Goal: Task Accomplishment & Management: Use online tool/utility

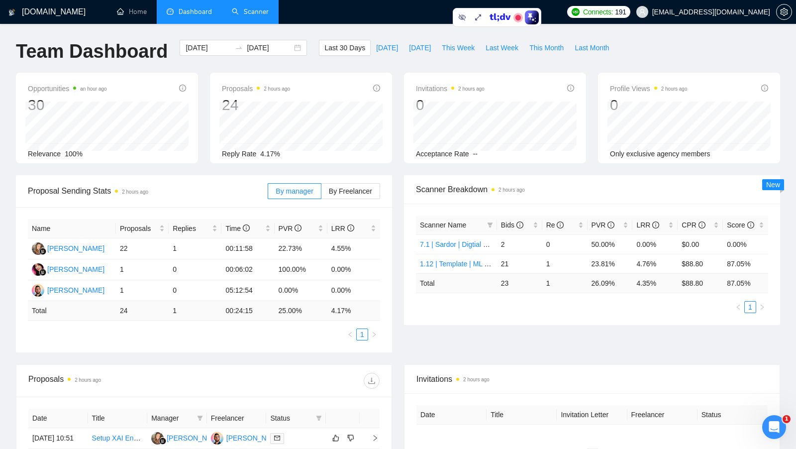
click at [249, 10] on link "Scanner" at bounding box center [250, 11] width 37 height 8
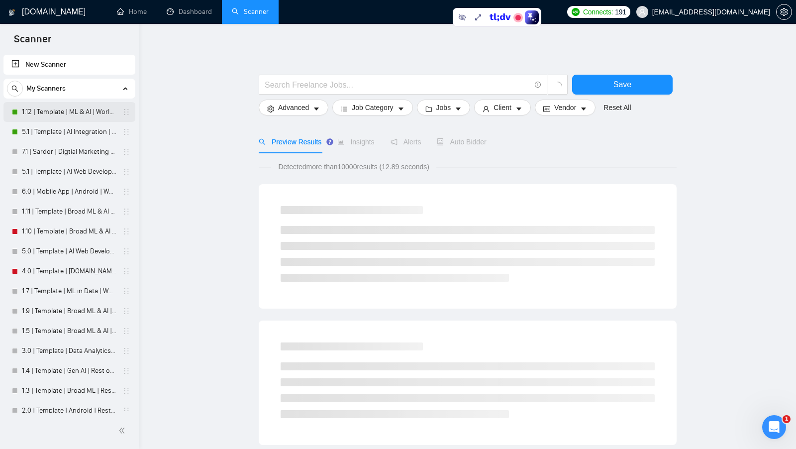
click at [69, 105] on link "1.12 | Template | ML & AI | Worldwide" at bounding box center [69, 112] width 94 height 20
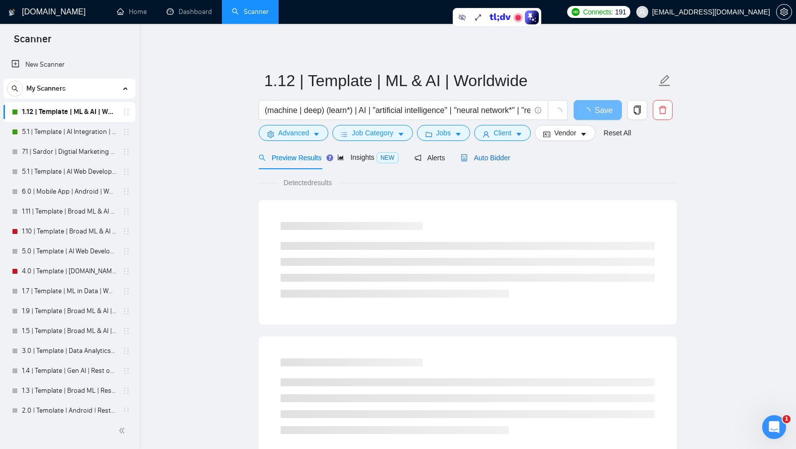
click at [488, 157] on span "Auto Bidder" at bounding box center [484, 158] width 49 height 8
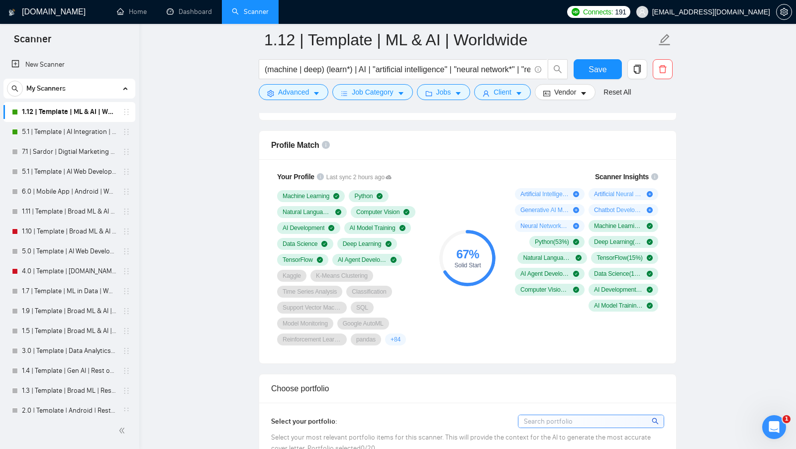
scroll to position [629, 0]
drag, startPoint x: 273, startPoint y: 143, endPoint x: 314, endPoint y: 143, distance: 41.3
click at [314, 143] on span "Profile Match" at bounding box center [295, 146] width 48 height 8
click at [383, 139] on div "Profile Match" at bounding box center [467, 146] width 393 height 28
click at [53, 135] on link "5.1 | Template | AI Integration | Worldwide" at bounding box center [69, 132] width 94 height 20
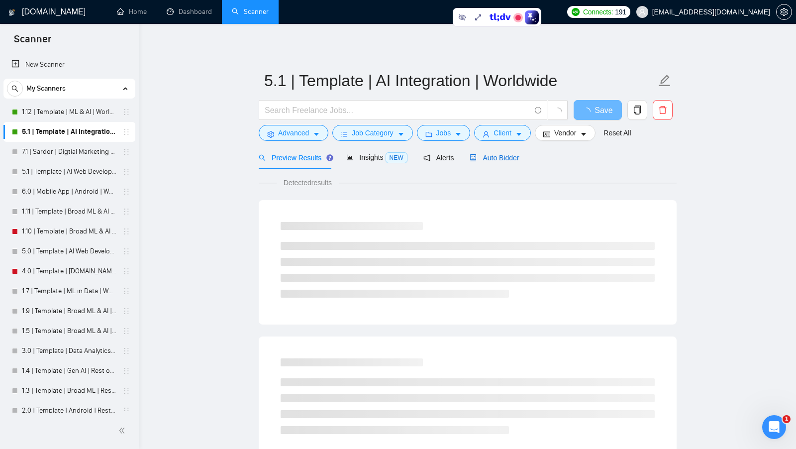
click at [502, 158] on span "Auto Bidder" at bounding box center [493, 158] width 49 height 8
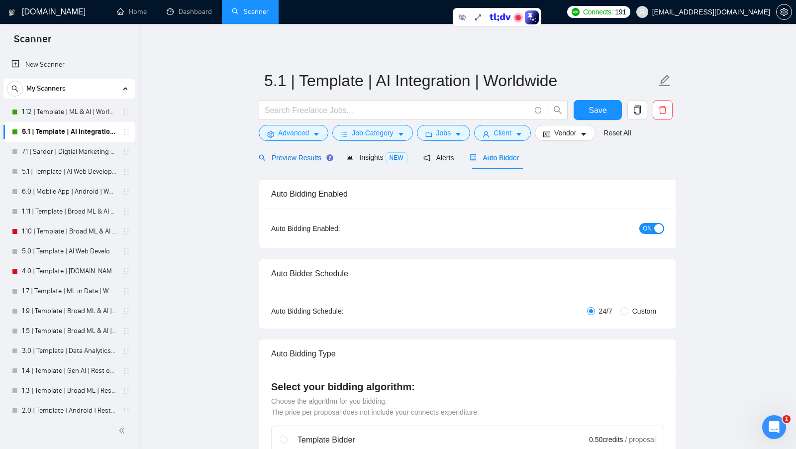
click at [305, 160] on span "Preview Results" at bounding box center [295, 158] width 72 height 8
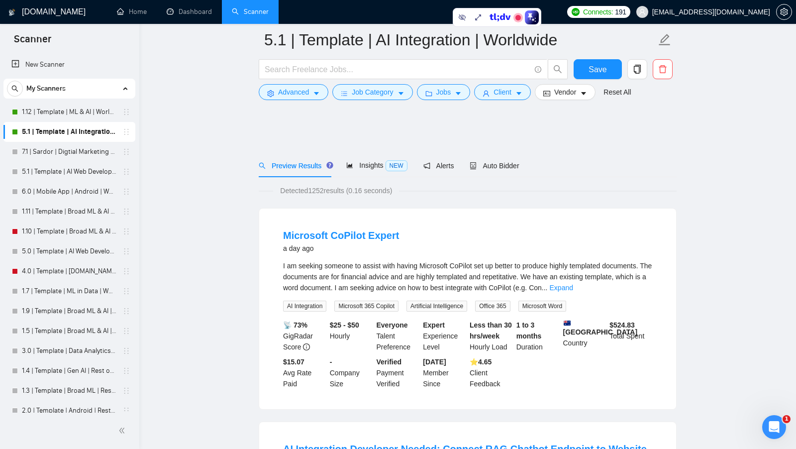
scroll to position [82, 0]
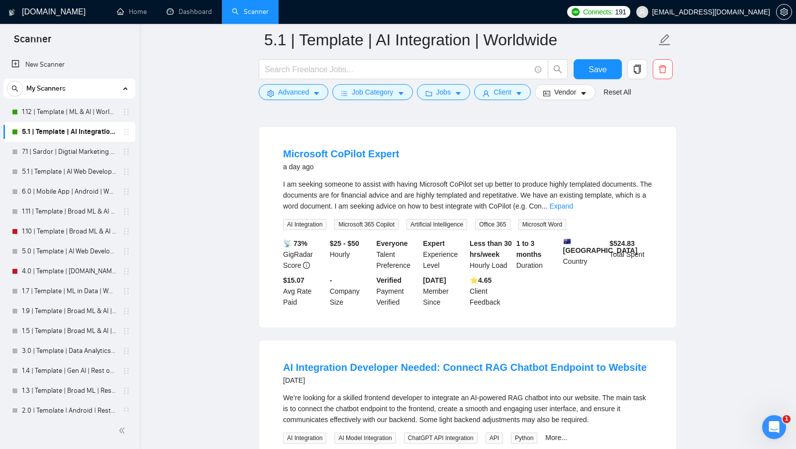
click at [310, 222] on span "AI Integration" at bounding box center [304, 224] width 43 height 11
click at [447, 225] on span "Artificial Intelligence" at bounding box center [436, 224] width 61 height 11
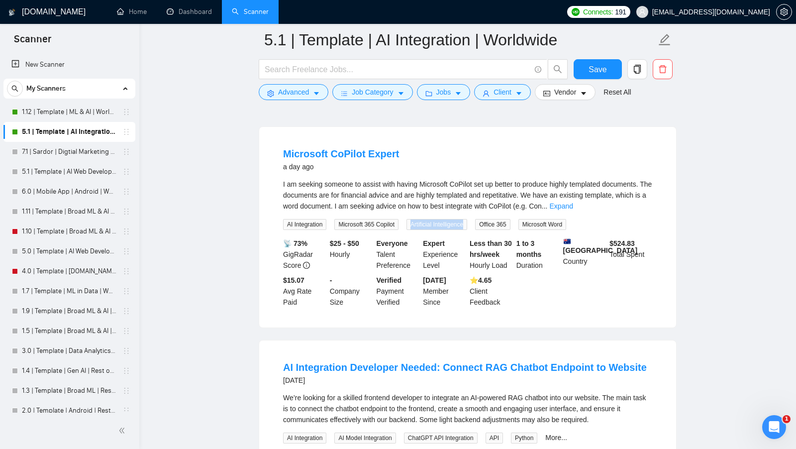
click at [447, 225] on span "Artificial Intelligence" at bounding box center [436, 224] width 61 height 11
click at [506, 224] on span "Office 365" at bounding box center [492, 224] width 35 height 11
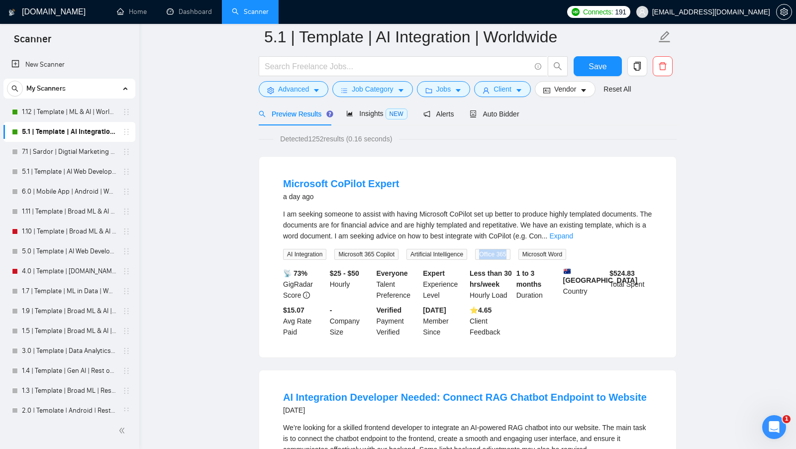
scroll to position [0, 0]
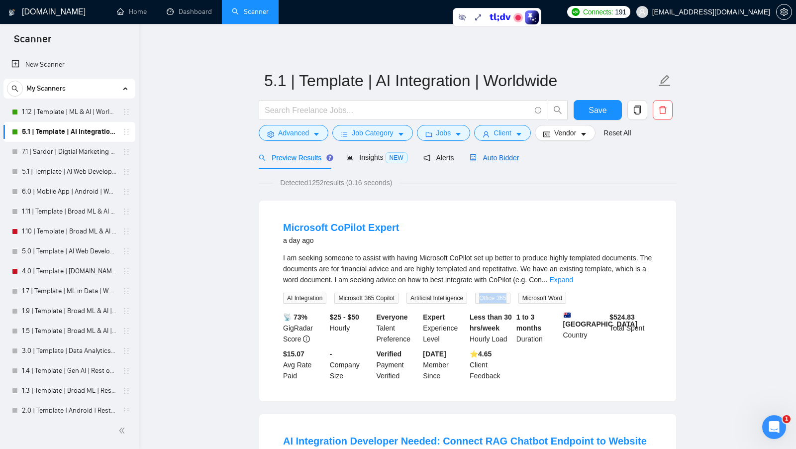
click at [494, 158] on span "Auto Bidder" at bounding box center [493, 158] width 49 height 8
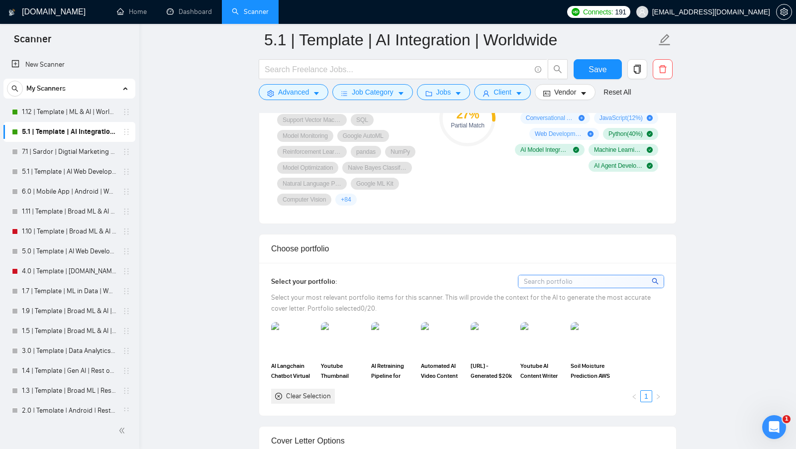
scroll to position [751, 0]
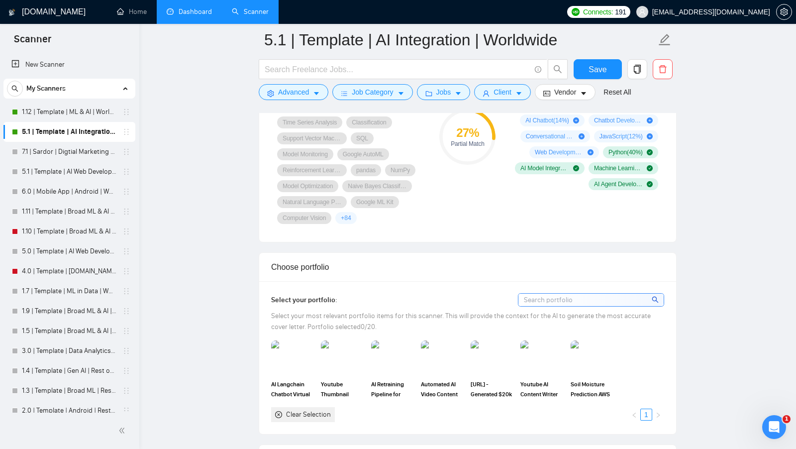
click at [177, 16] on link "Dashboard" at bounding box center [189, 11] width 45 height 8
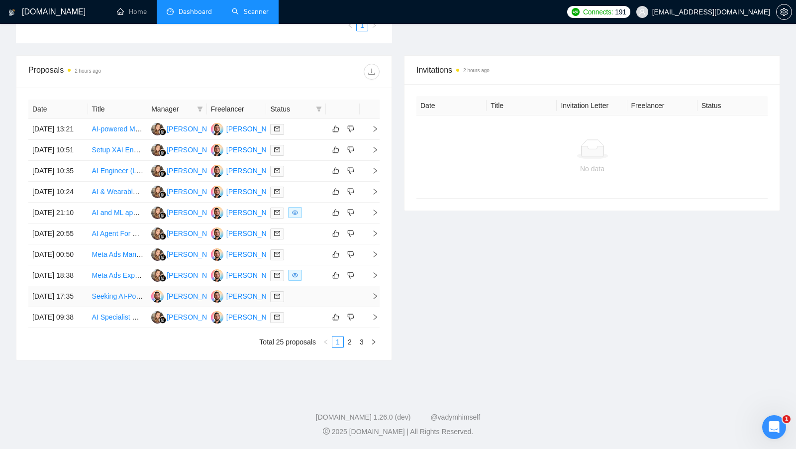
scroll to position [360, 0]
click at [362, 347] on link "3" at bounding box center [361, 341] width 11 height 11
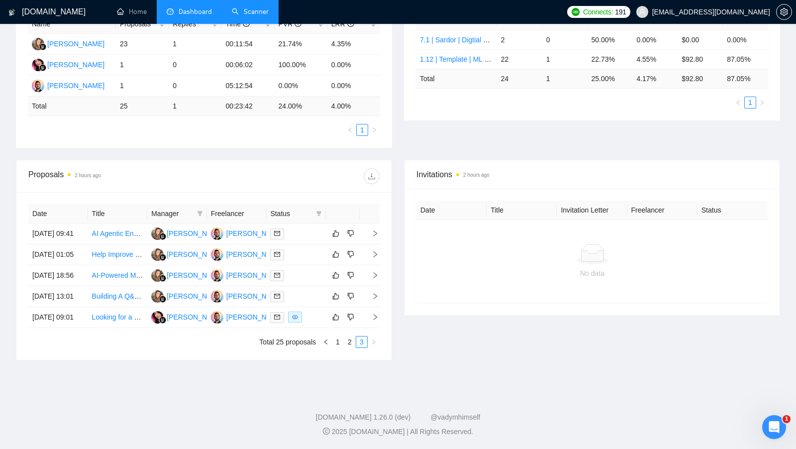
scroll to position [248, 0]
click at [341, 345] on link "1" at bounding box center [337, 341] width 11 height 11
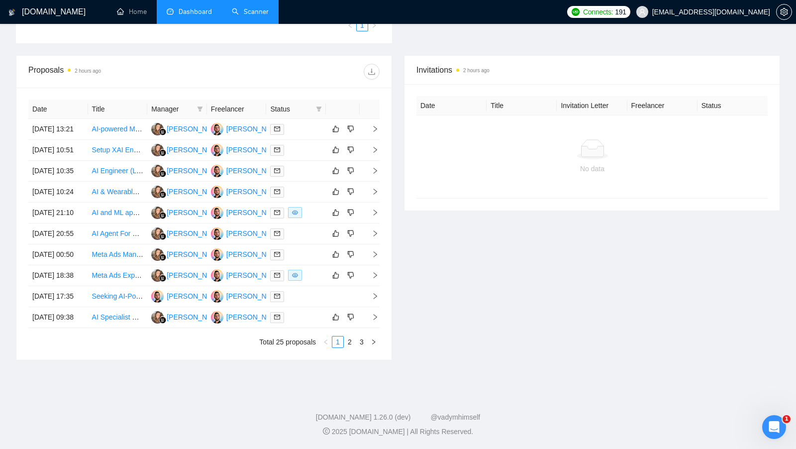
scroll to position [398, 0]
click at [351, 347] on li "2" at bounding box center [350, 342] width 12 height 12
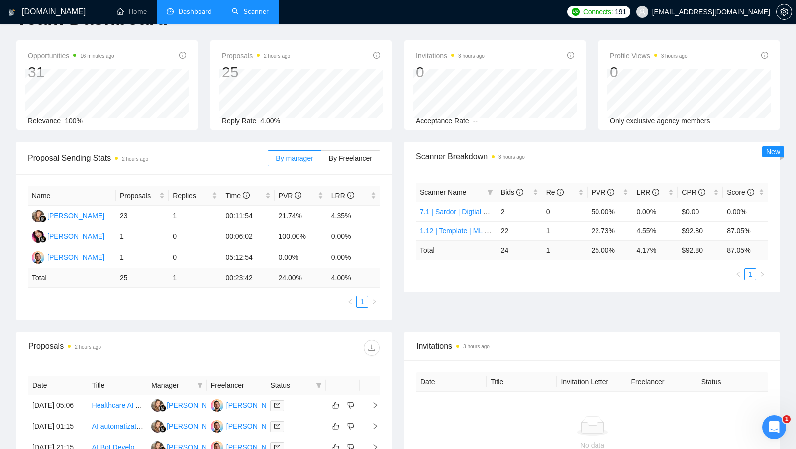
scroll to position [84, 0]
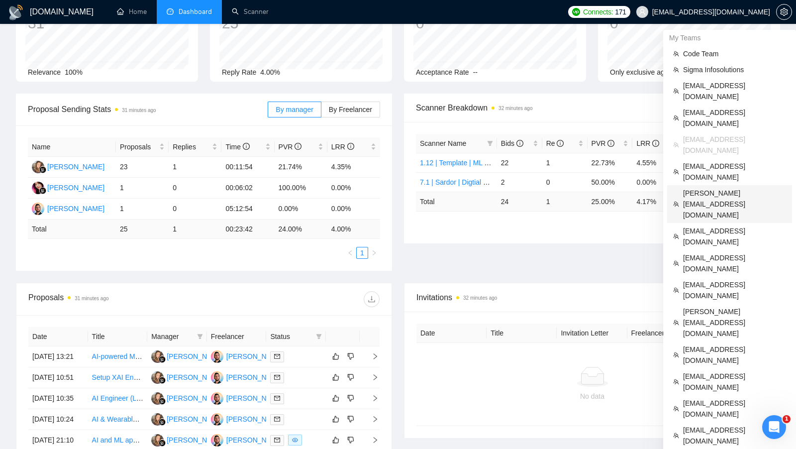
click at [714, 187] on span "shalini@resolutesolutions.in" at bounding box center [734, 203] width 103 height 33
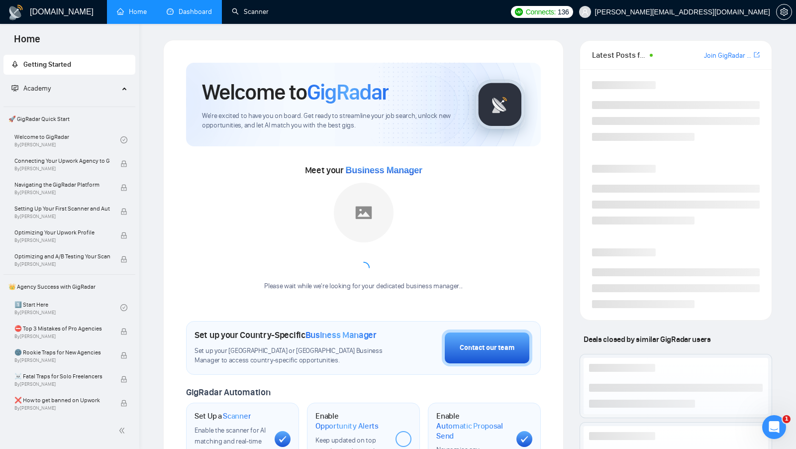
click at [188, 16] on link "Dashboard" at bounding box center [189, 11] width 45 height 8
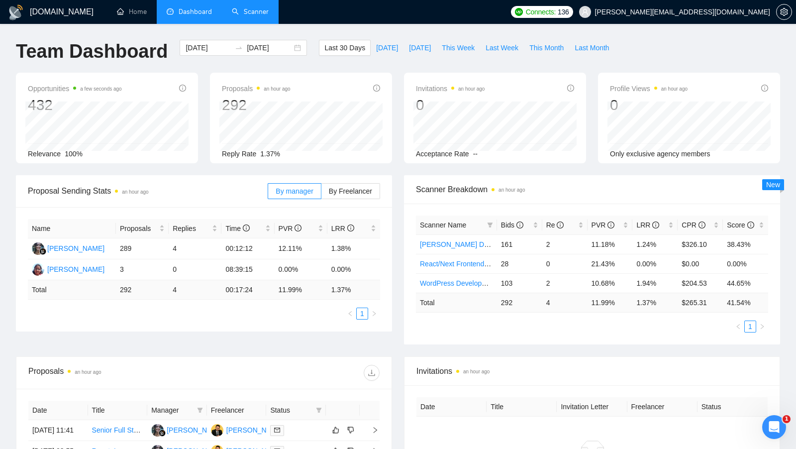
click at [258, 14] on link "Scanner" at bounding box center [250, 11] width 37 height 8
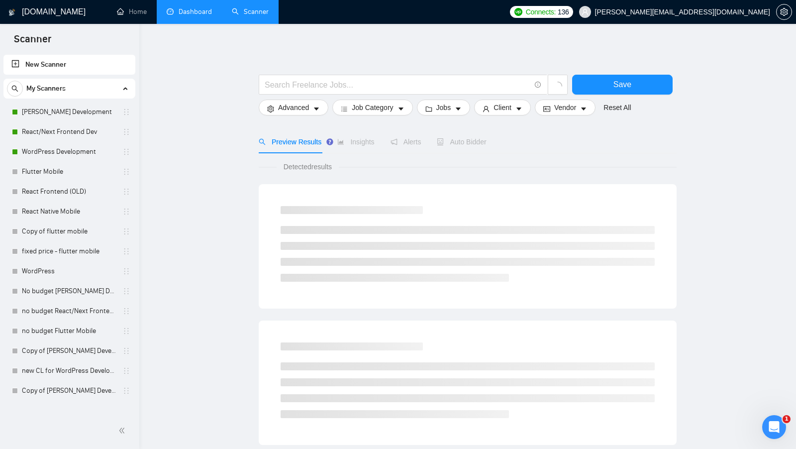
click at [193, 13] on link "Dashboard" at bounding box center [189, 11] width 45 height 8
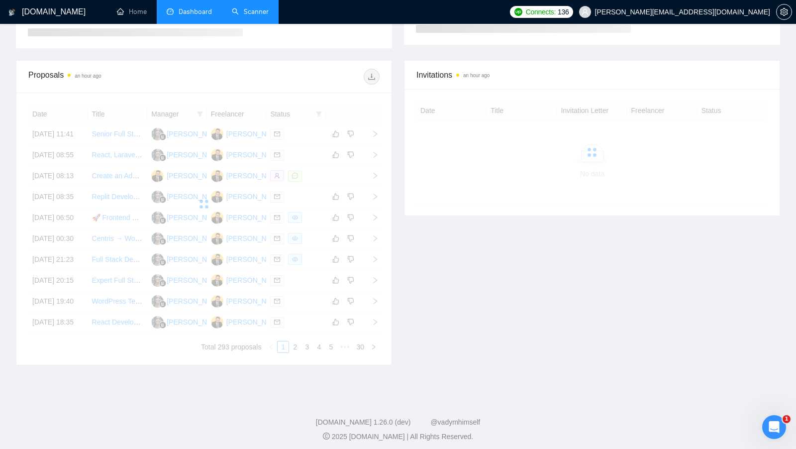
scroll to position [218, 0]
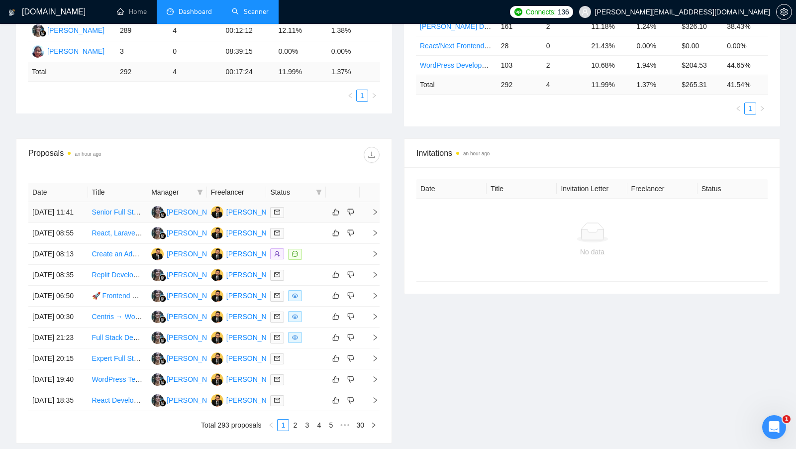
click at [308, 223] on td at bounding box center [296, 212] width 60 height 21
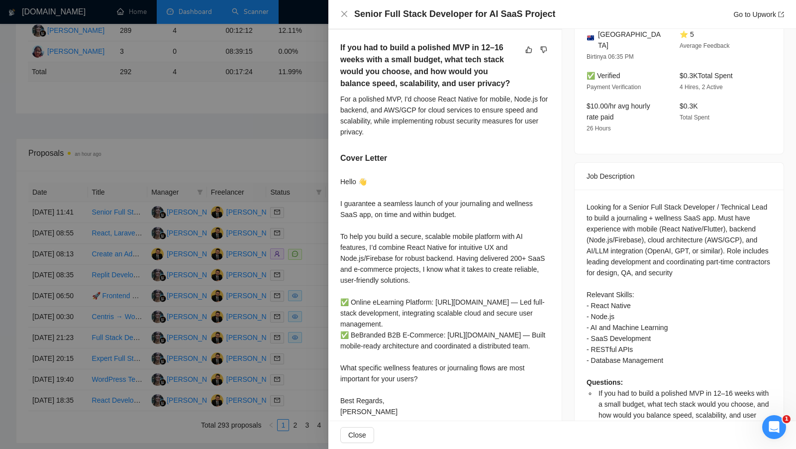
scroll to position [272, 0]
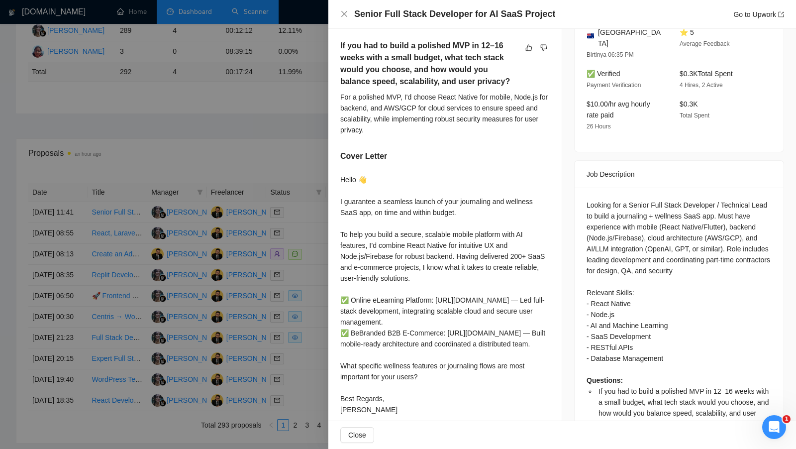
click at [283, 176] on div at bounding box center [398, 224] width 796 height 449
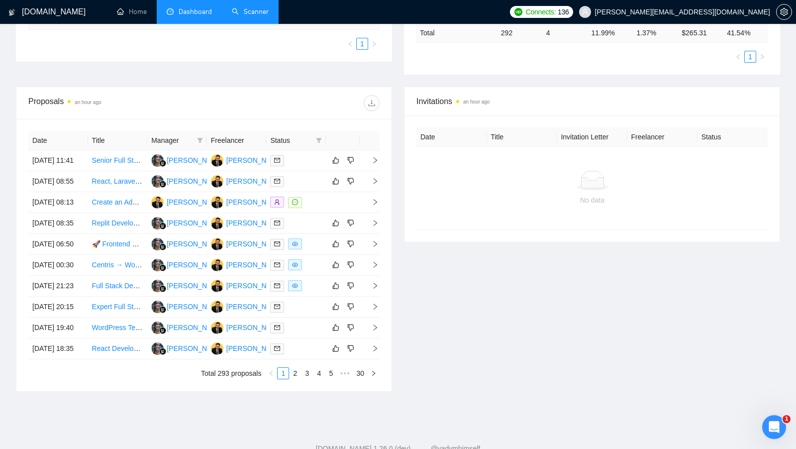
scroll to position [390, 0]
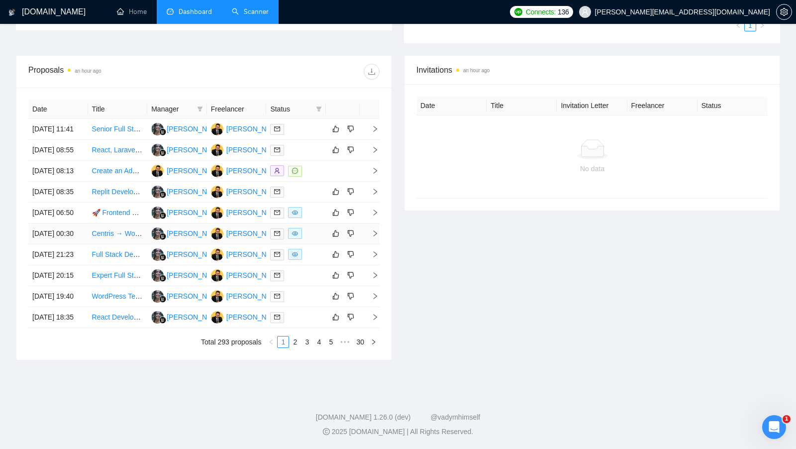
click at [305, 223] on td at bounding box center [296, 233] width 60 height 21
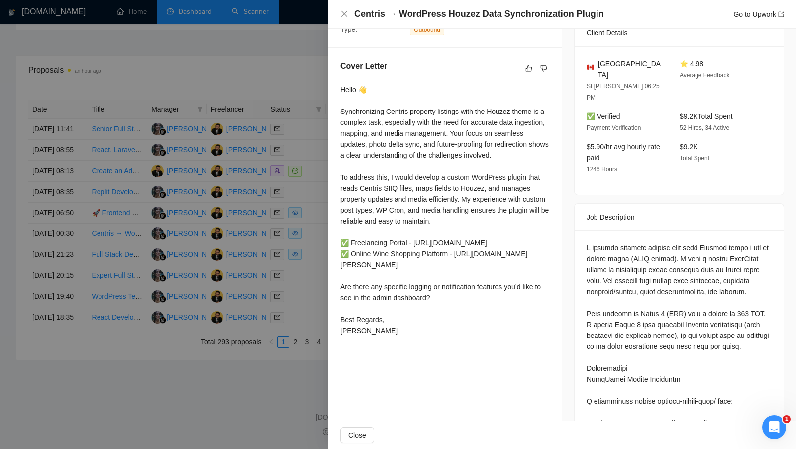
scroll to position [238, 0]
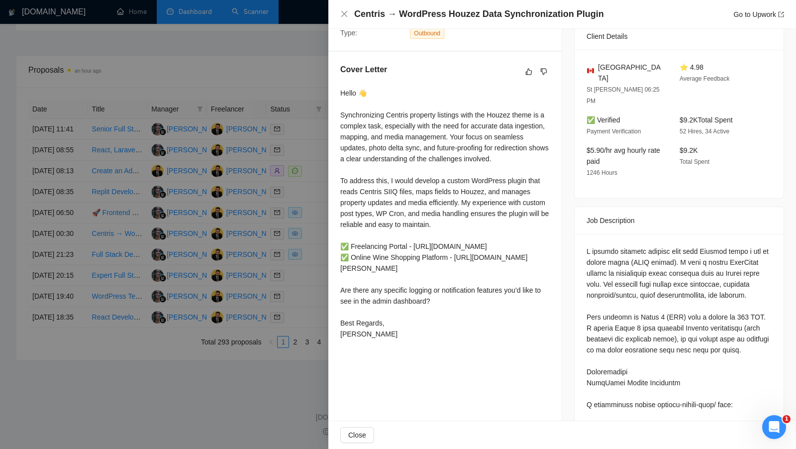
click at [257, 154] on div at bounding box center [398, 224] width 796 height 449
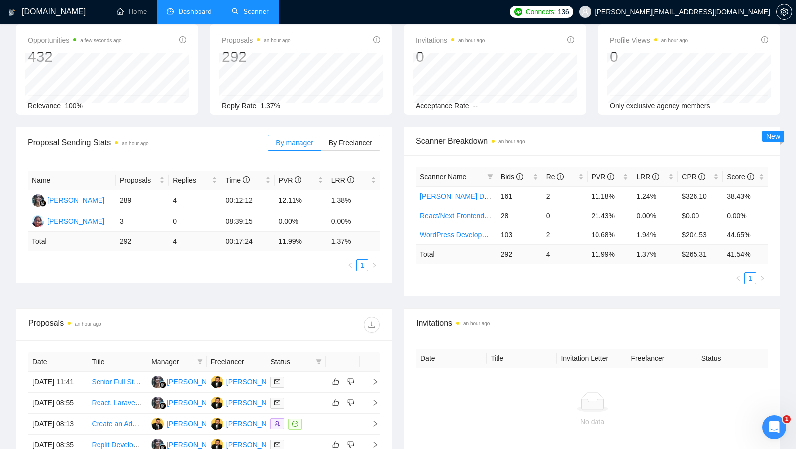
scroll to position [0, 0]
